Goal: Transaction & Acquisition: Purchase product/service

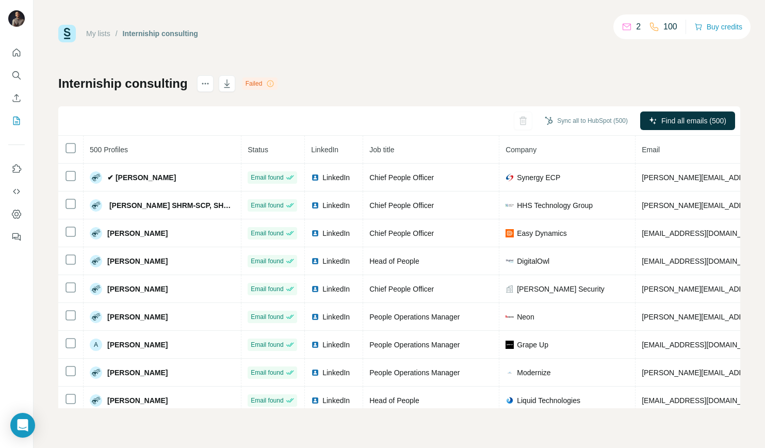
click at [627, 23] on icon at bounding box center [627, 27] width 10 height 10
click at [625, 28] on icon at bounding box center [627, 27] width 10 height 10
click at [710, 26] on button "Buy credits" at bounding box center [718, 27] width 48 height 14
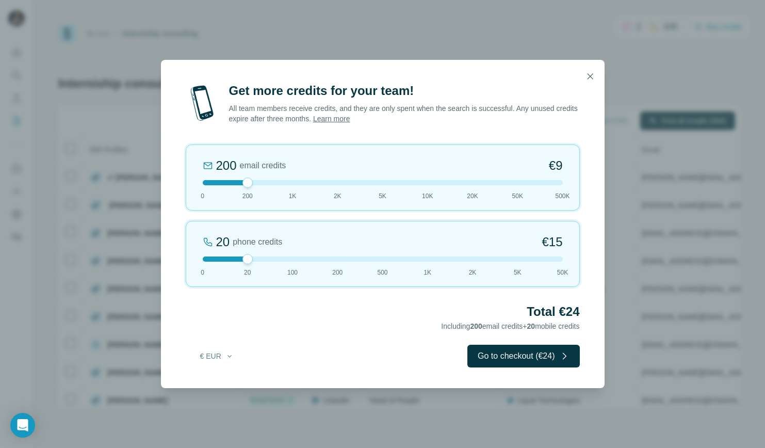
drag, startPoint x: 247, startPoint y: 259, endPoint x: 164, endPoint y: 259, distance: 83.6
click at [164, 259] on div "Get more credits for your team! All team members receive credits, and they are …" at bounding box center [383, 235] width 444 height 305
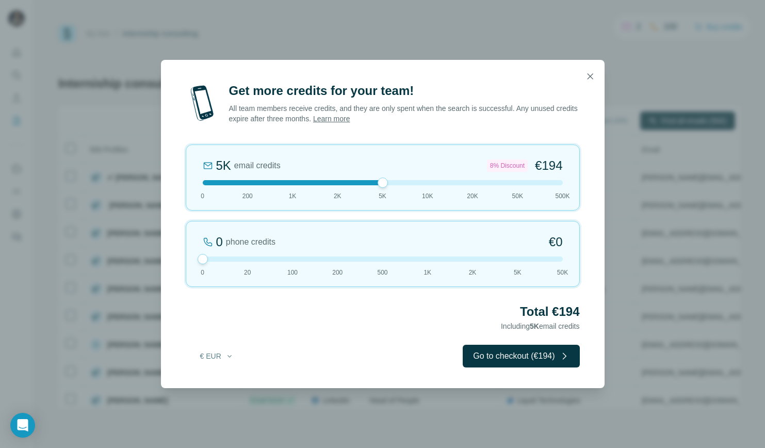
drag, startPoint x: 244, startPoint y: 180, endPoint x: 387, endPoint y: 194, distance: 144.1
click at [388, 192] on div "5K email credits 8% Discount €194 0 200 1K 2K 5K 10K 20K 50K 500K" at bounding box center [383, 177] width 394 height 66
click at [214, 351] on button "€ EUR" at bounding box center [217, 356] width 48 height 19
click at [218, 377] on div "$ USD" at bounding box center [237, 379] width 87 height 10
drag, startPoint x: 381, startPoint y: 184, endPoint x: 367, endPoint y: 188, distance: 14.5
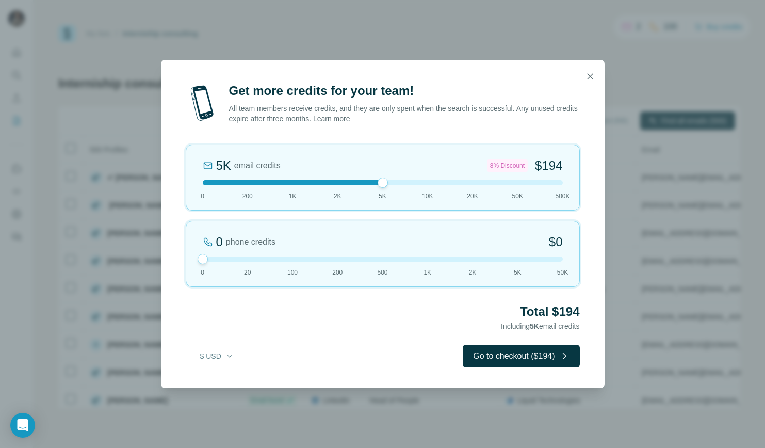
click at [367, 188] on div "5K email credits 8% Discount $194 0 200 1K 2K 5K 10K 20K 50K 500K" at bounding box center [383, 177] width 394 height 66
click at [335, 179] on div "5K email credits 8% Discount $194 0 200 1K 2K 5K 10K 20K 50K 500K" at bounding box center [383, 177] width 394 height 66
click at [379, 183] on div at bounding box center [383, 182] width 360 height 5
click at [594, 73] on icon "button" at bounding box center [590, 76] width 10 height 10
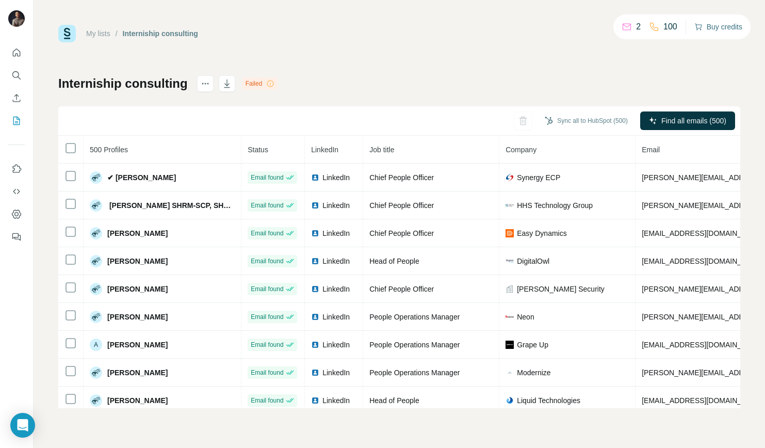
click at [710, 27] on button "Buy credits" at bounding box center [718, 27] width 48 height 14
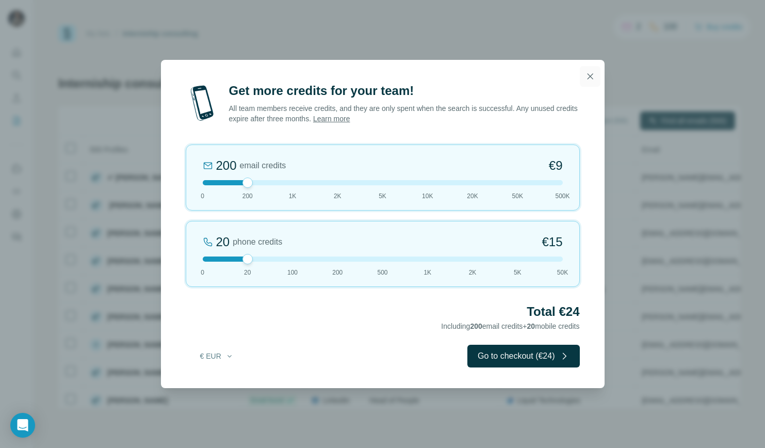
click at [587, 81] on icon "button" at bounding box center [590, 76] width 10 height 10
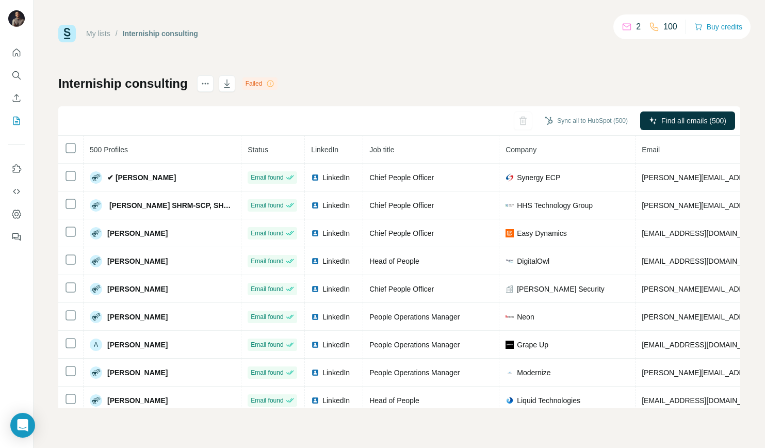
click at [320, 54] on div "My lists / Interniship consulting 2 100 Buy credits Interniship consulting Fail…" at bounding box center [399, 216] width 682 height 383
click at [138, 29] on div "Interniship consulting" at bounding box center [160, 33] width 75 height 10
click at [135, 29] on div "Interniship consulting" at bounding box center [160, 33] width 75 height 10
click at [94, 34] on link "My lists" at bounding box center [98, 33] width 24 height 8
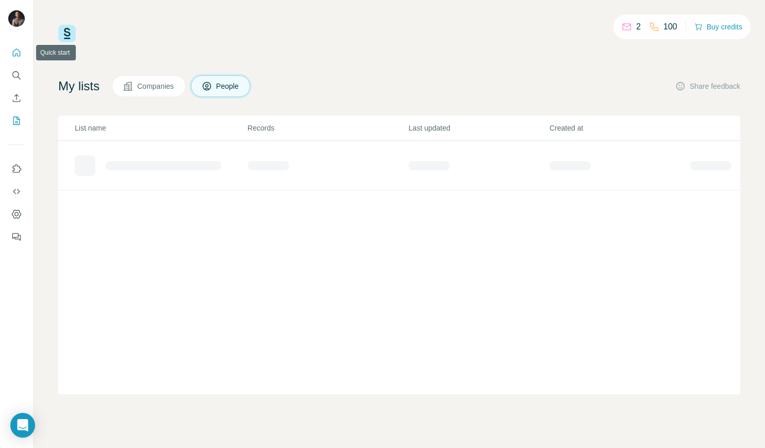
click at [14, 54] on icon "Quick start" at bounding box center [16, 52] width 10 height 10
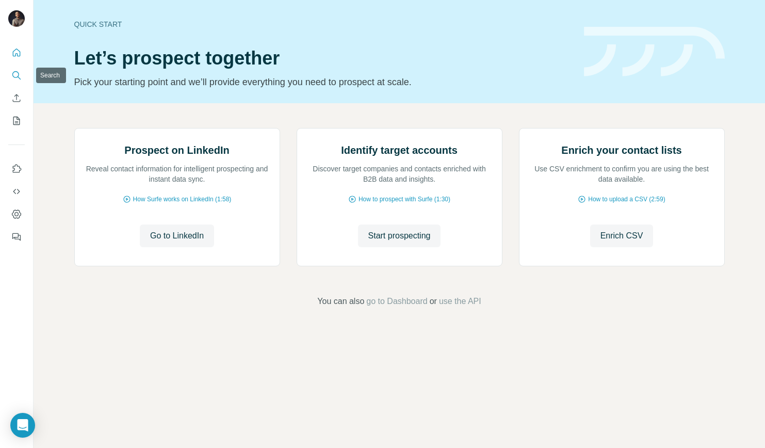
click at [19, 72] on icon "Search" at bounding box center [16, 75] width 10 height 10
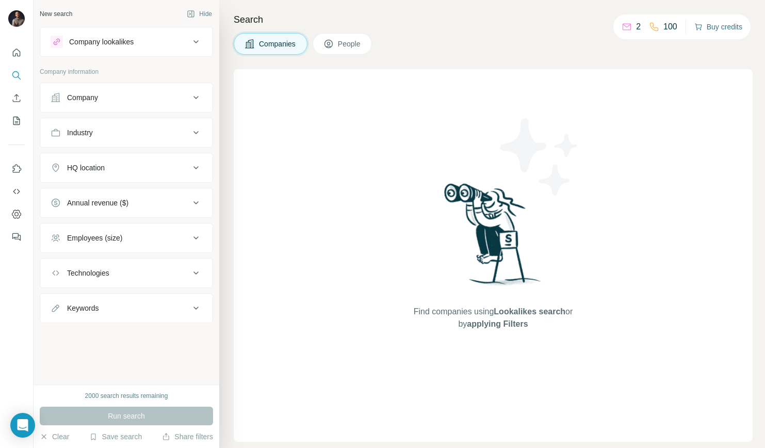
click at [723, 33] on button "Buy credits" at bounding box center [718, 27] width 48 height 14
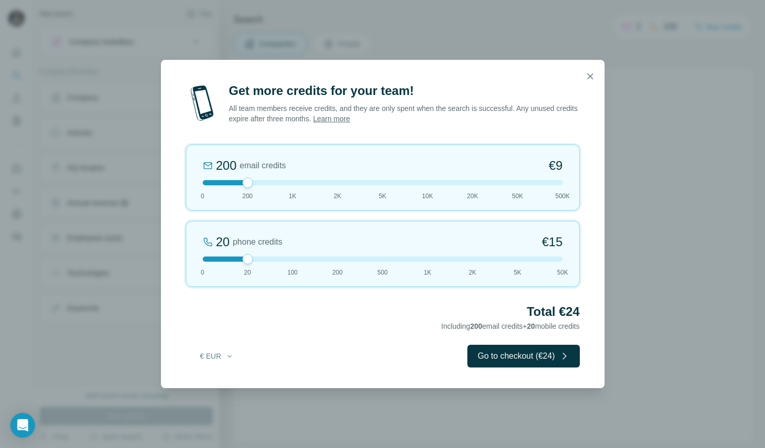
click at [383, 185] on div "200 email credits €9 0 200 1K 2K 5K 10K 20K 50K 500K" at bounding box center [383, 177] width 394 height 66
drag, startPoint x: 246, startPoint y: 259, endPoint x: 180, endPoint y: 256, distance: 66.1
click at [180, 256] on div "Get more credits for your team! All team members receive credits, and they are …" at bounding box center [383, 235] width 444 height 305
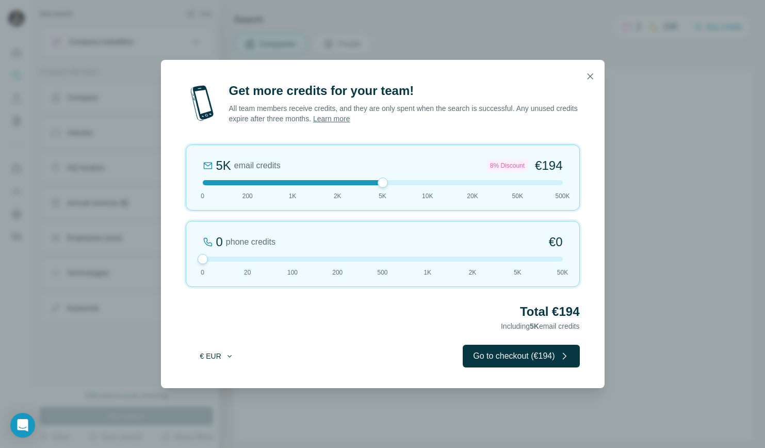
click at [220, 359] on button "€ EUR" at bounding box center [217, 356] width 48 height 19
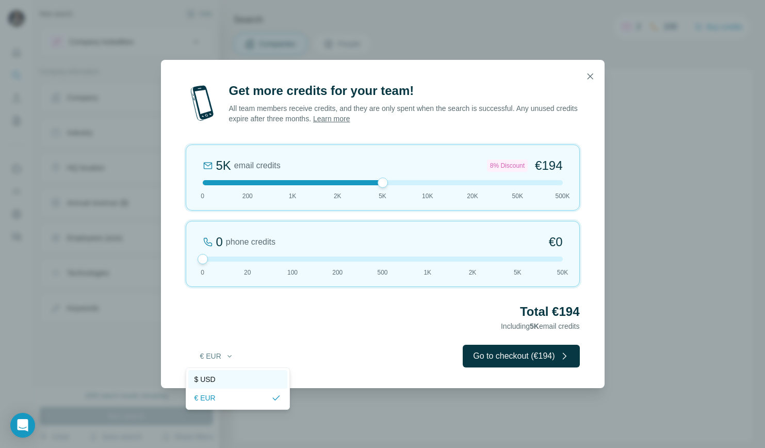
click at [210, 380] on span "$ USD" at bounding box center [204, 379] width 21 height 10
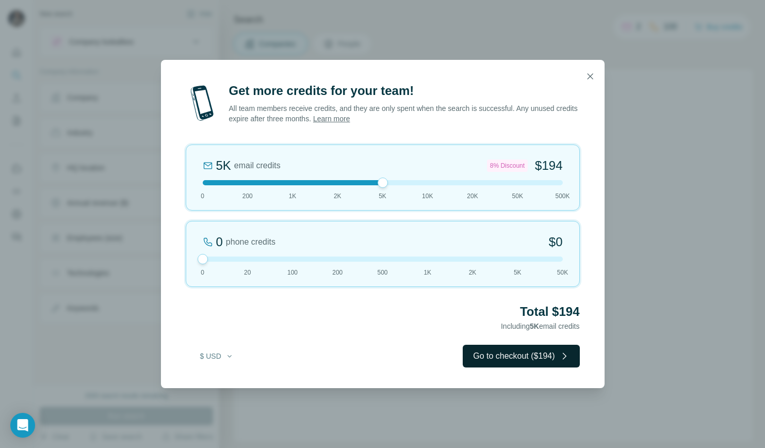
click at [520, 364] on button "Go to checkout ($194)" at bounding box center [521, 356] width 117 height 23
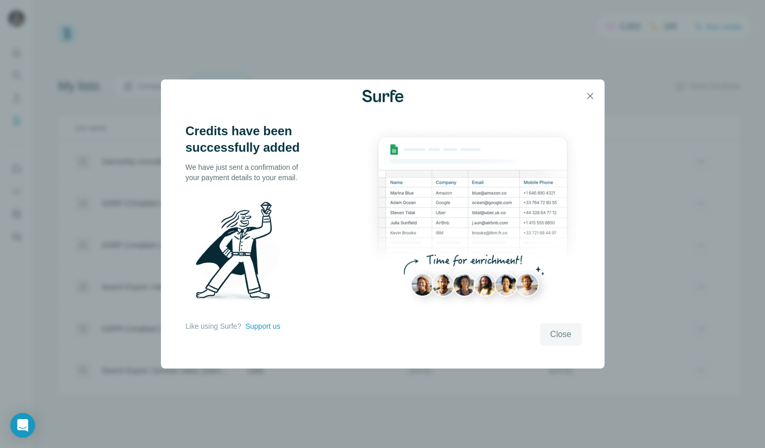
click at [556, 326] on button "Close" at bounding box center [561, 334] width 42 height 23
